Goal: Check status: Check status

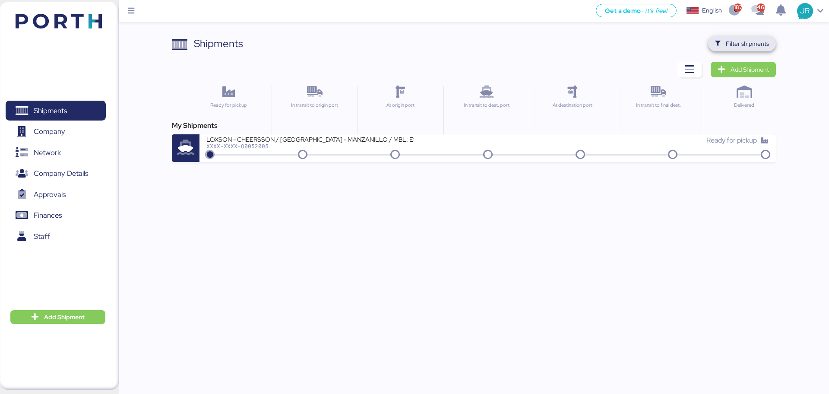
click at [731, 38] on span "Filter shipments" at bounding box center [742, 44] width 54 height 12
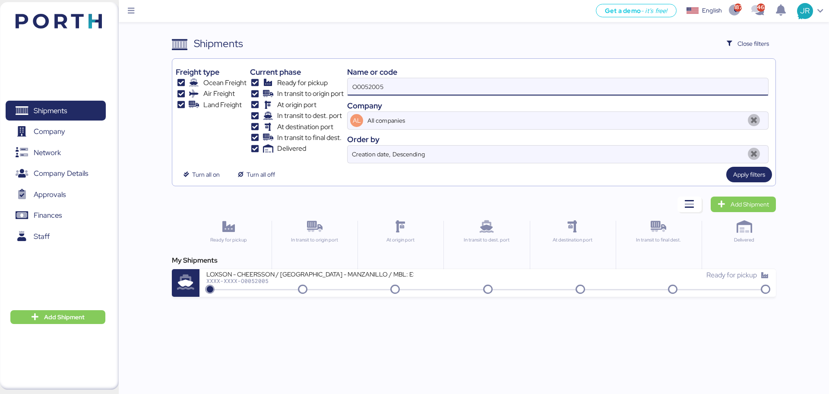
drag, startPoint x: 430, startPoint y: 85, endPoint x: 185, endPoint y: 84, distance: 245.7
click at [190, 85] on div "Freight type Ocean Freight Air Freight Land Freight Current phase Ready for pic…" at bounding box center [474, 112] width 596 height 101
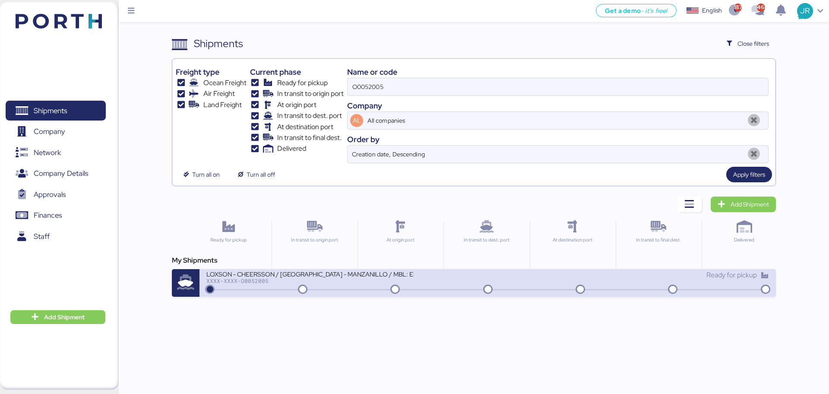
click at [246, 282] on div "XXXX-XXXX-O0052005" at bounding box center [309, 281] width 207 height 6
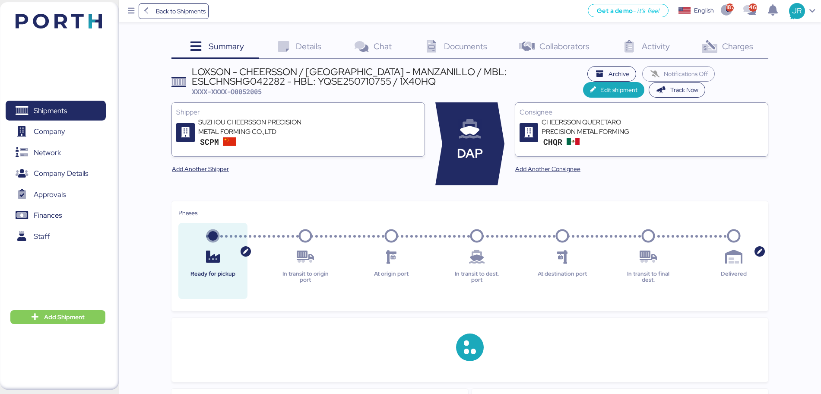
click at [715, 51] on icon at bounding box center [709, 47] width 19 height 13
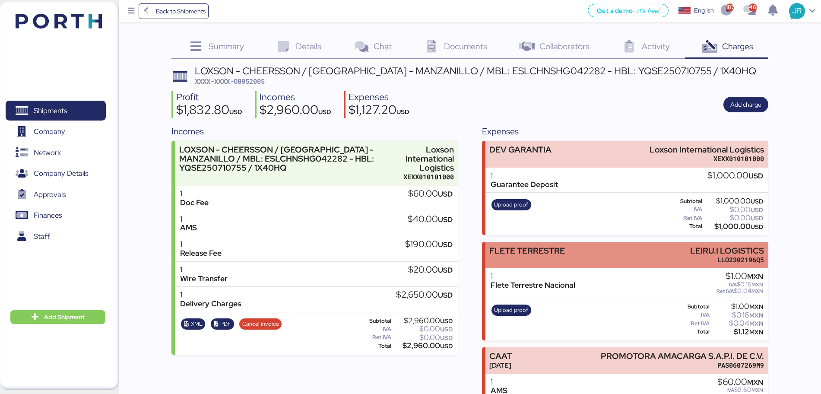
click at [576, 260] on div "[PERSON_NAME] TERRESTRE LEIRU.I LOGISTICS LLO2302196Q5" at bounding box center [626, 255] width 283 height 26
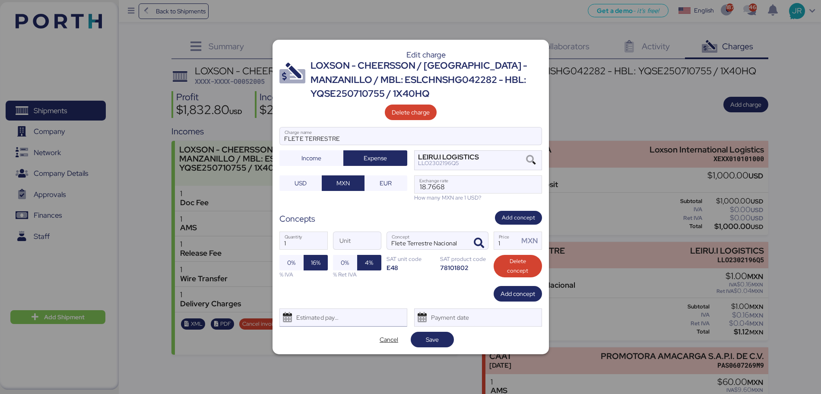
click at [311, 316] on div "Estimated payment date" at bounding box center [315, 317] width 51 height 17
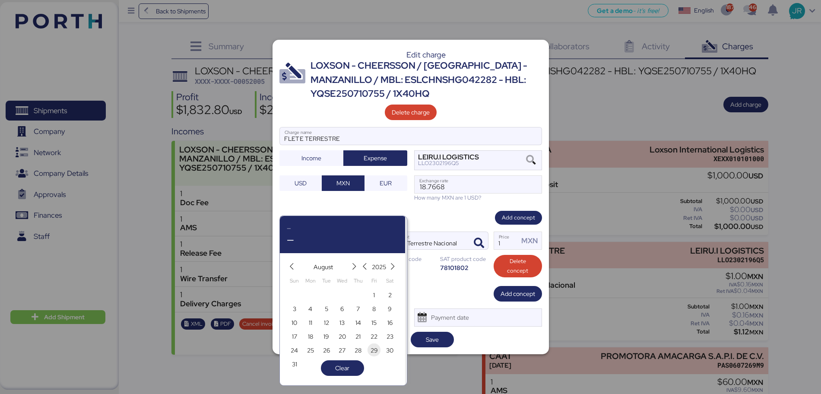
click at [374, 350] on span "29" at bounding box center [373, 350] width 7 height 10
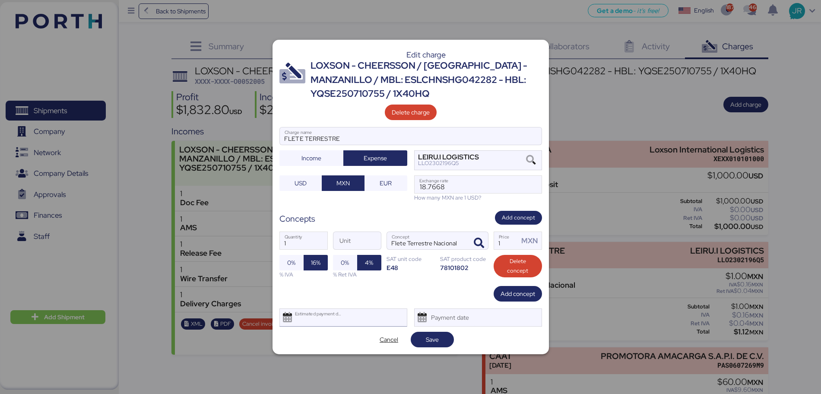
type input "[DATE]"
click at [440, 338] on span "Save" at bounding box center [432, 339] width 29 height 12
